Goal: Find specific page/section: Find specific page/section

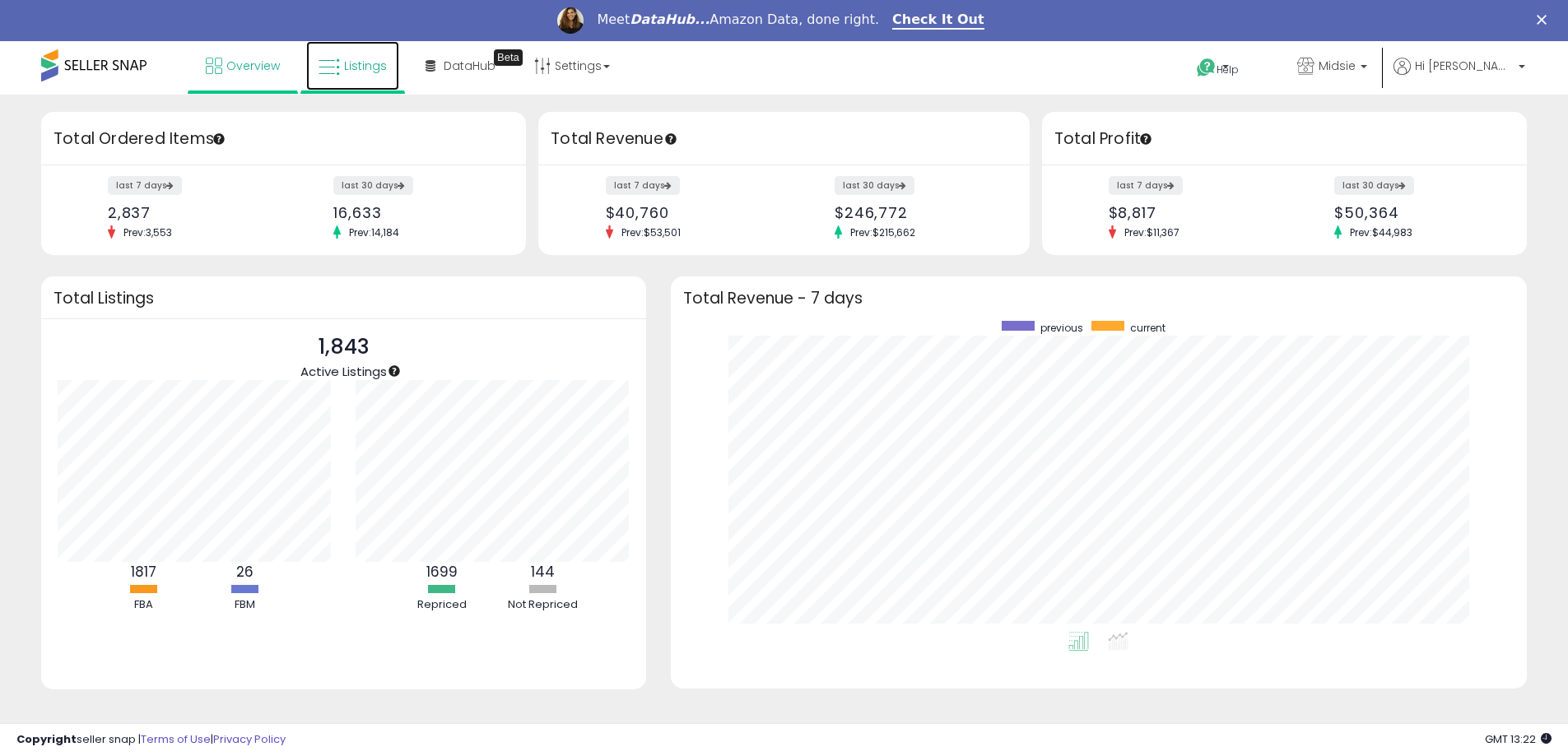
click at [373, 74] on span "Listings" at bounding box center [365, 65] width 43 height 16
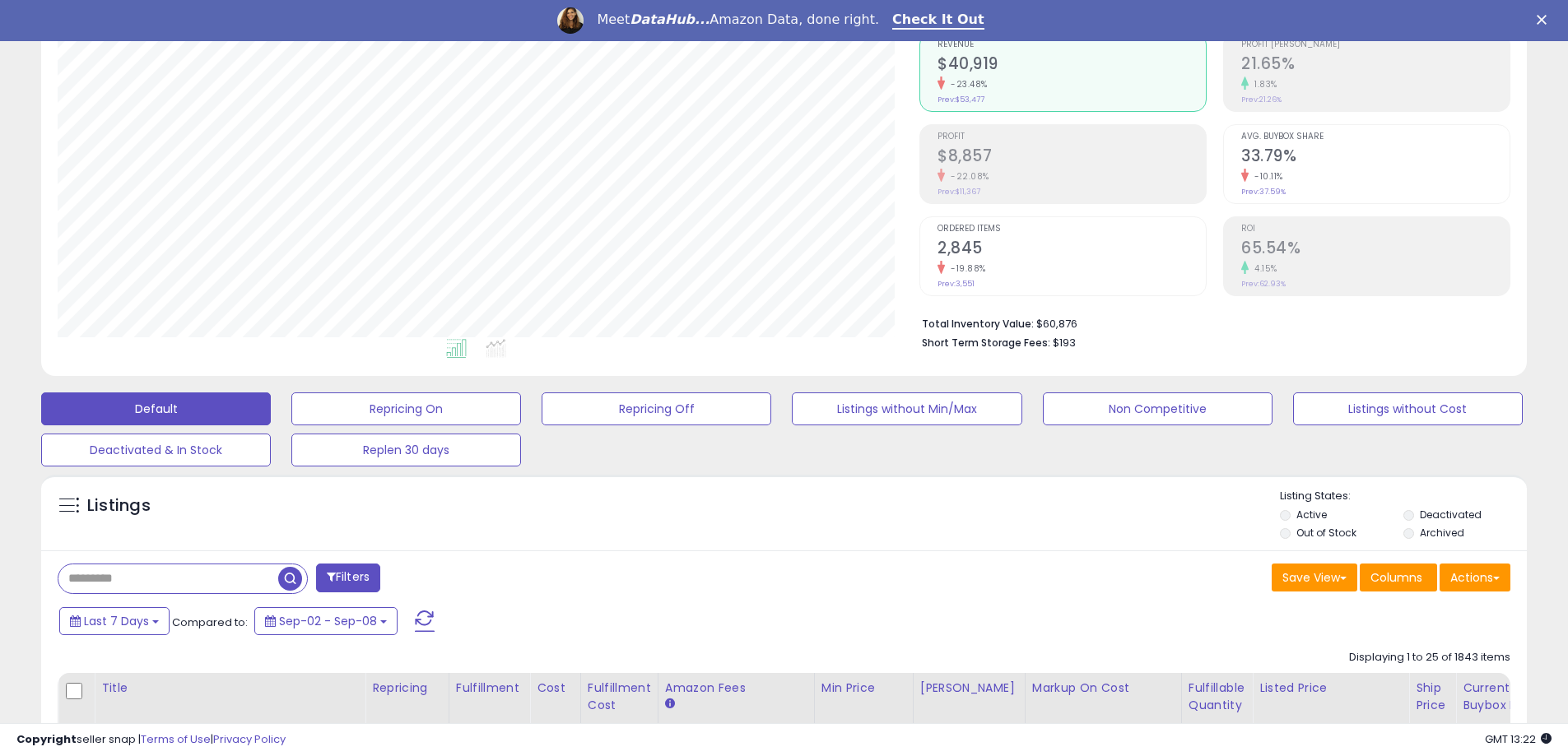
scroll to position [329, 0]
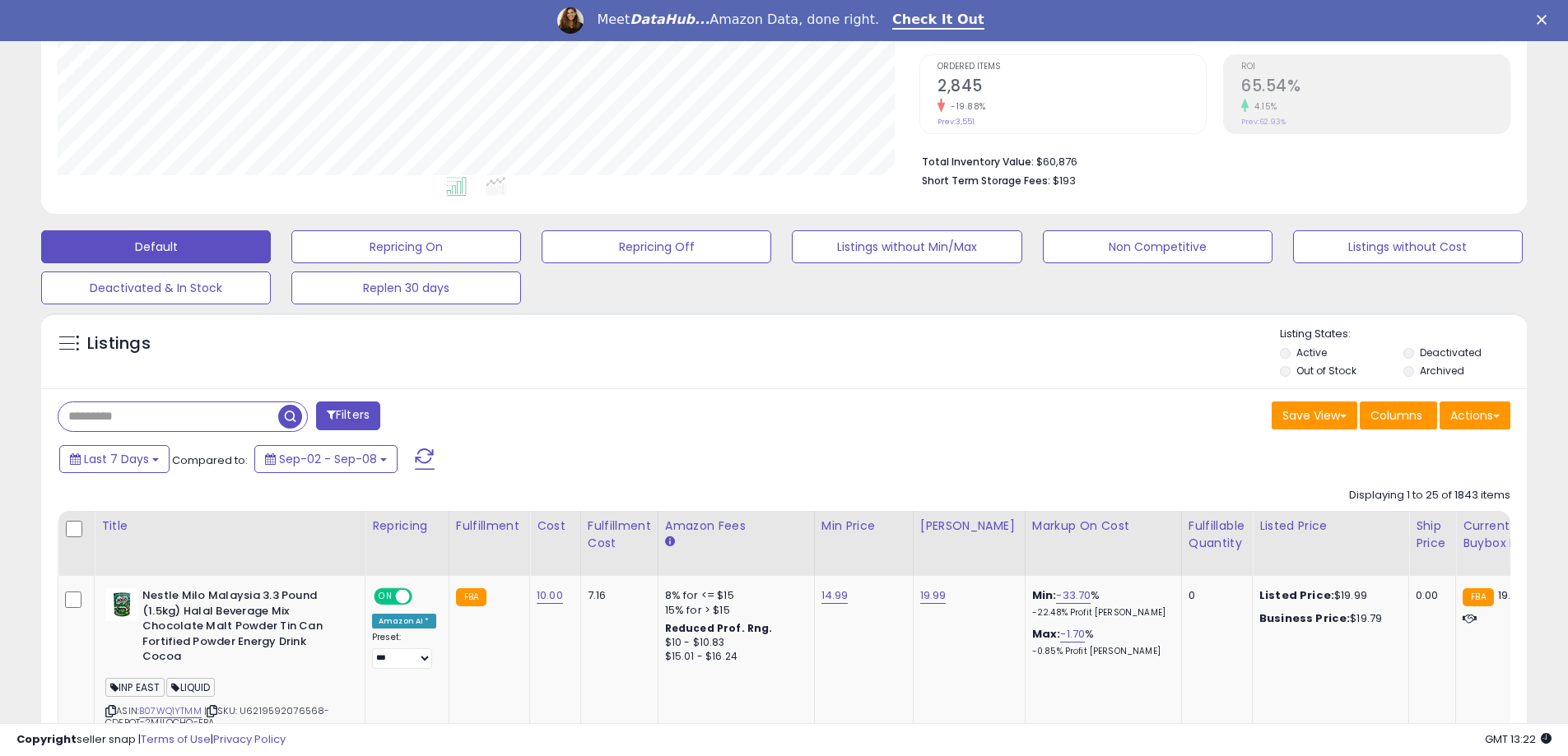
click at [154, 426] on input "text" at bounding box center [168, 417] width 220 height 29
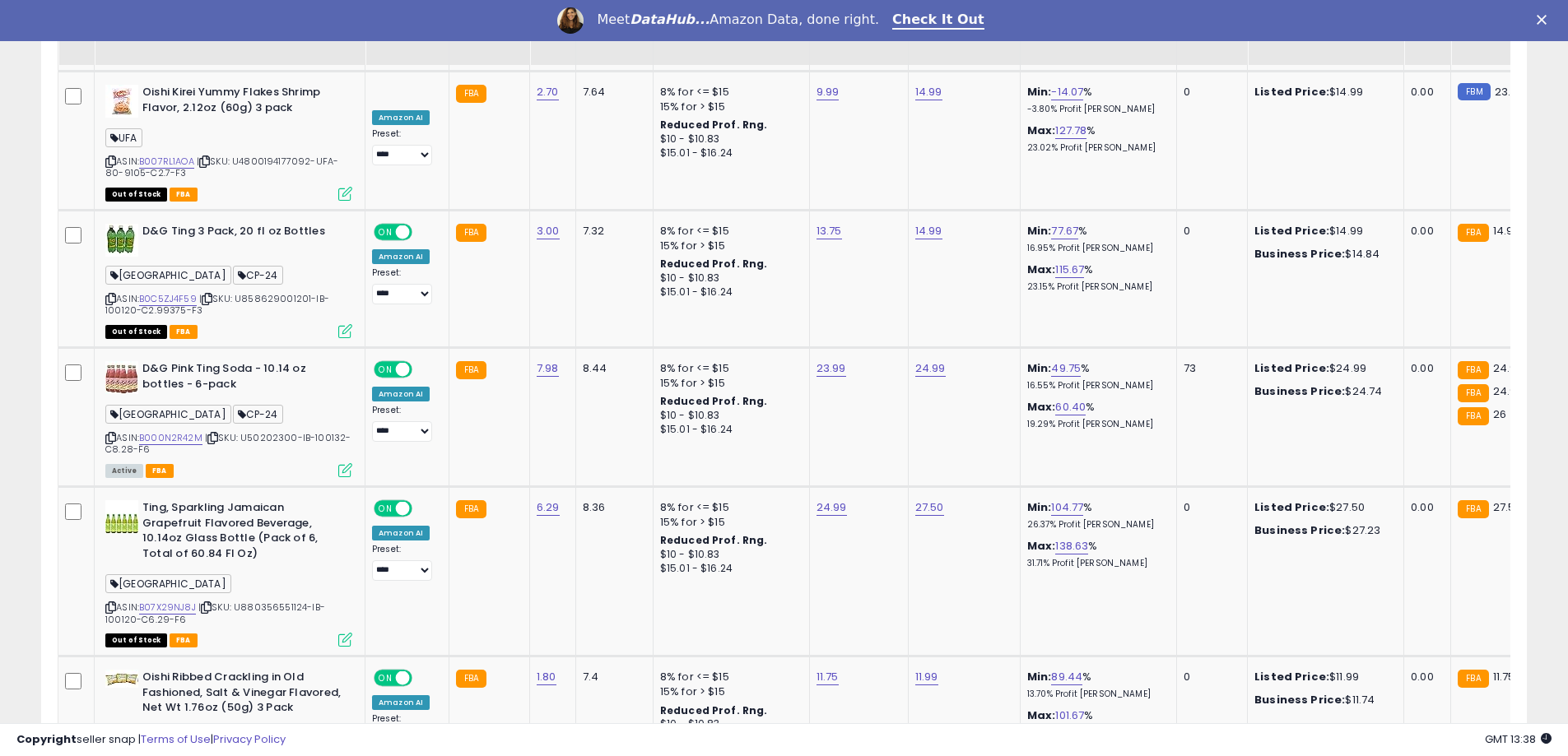
scroll to position [736, 0]
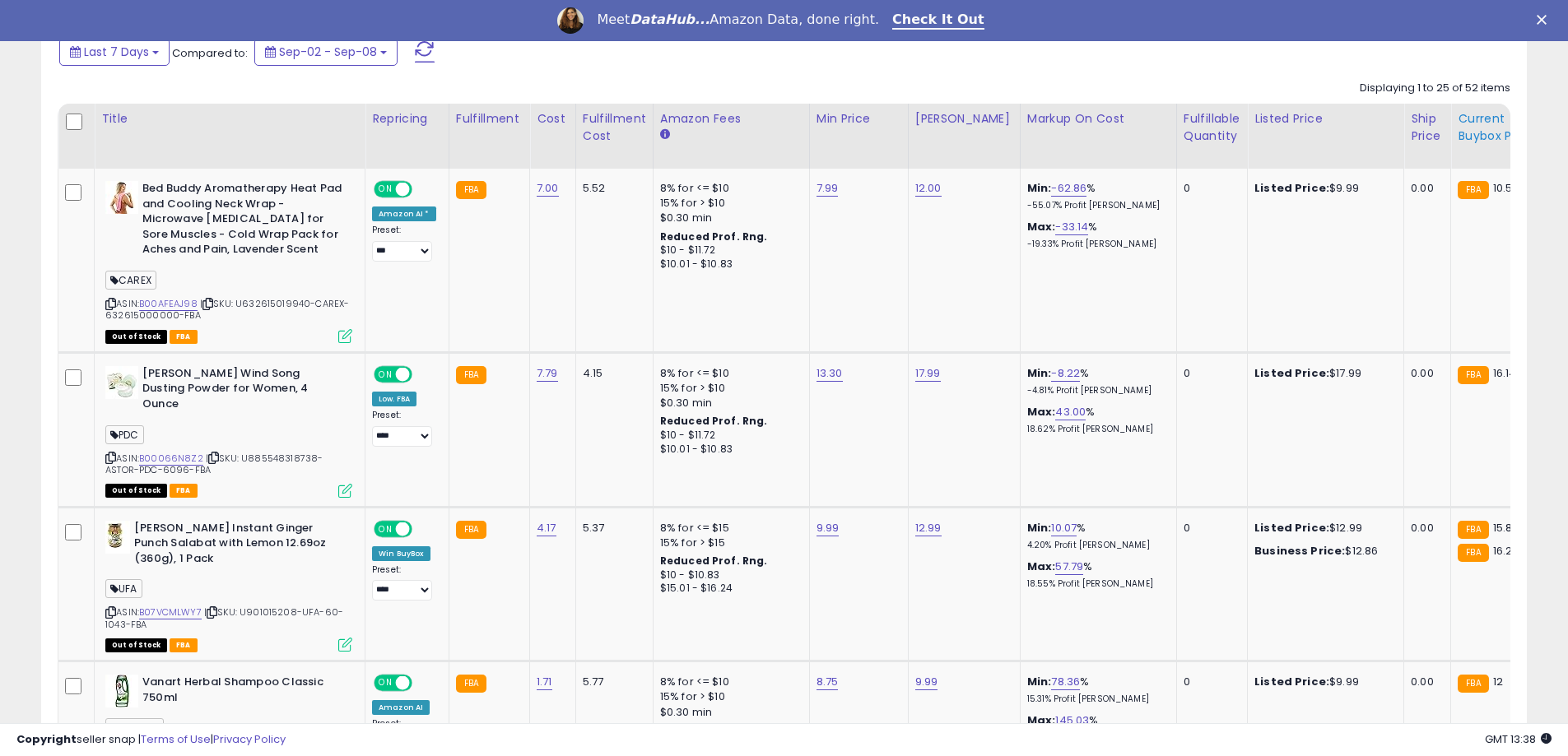
type input "*****"
click at [1504, 121] on div "Current Buybox Price" at bounding box center [1500, 127] width 85 height 34
